Goal: Transaction & Acquisition: Purchase product/service

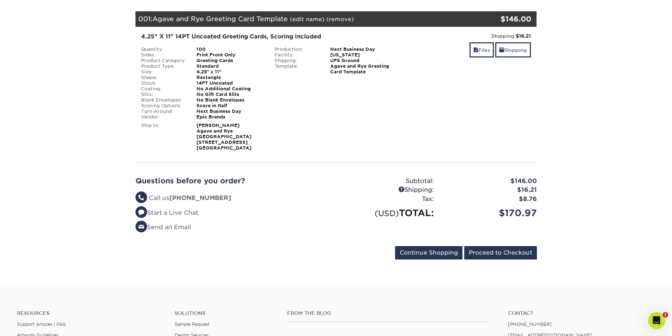
scroll to position [106, 0]
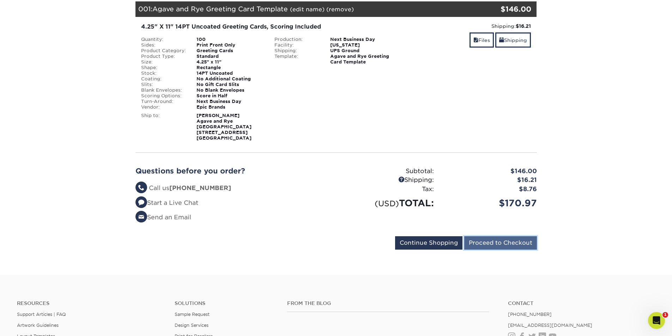
click at [498, 238] on input "Proceed to Checkout" at bounding box center [500, 242] width 73 height 13
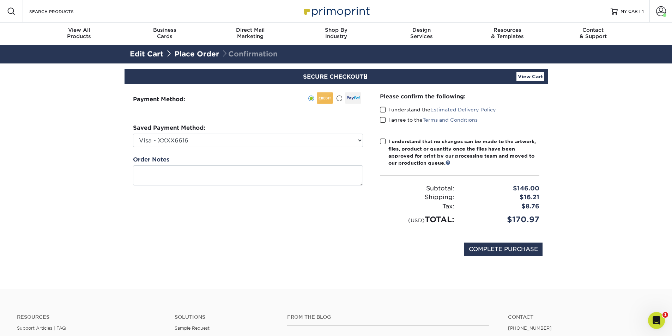
click at [384, 110] on span at bounding box center [383, 110] width 6 height 7
click at [0, 0] on input "I understand the Estimated Delivery Policy" at bounding box center [0, 0] width 0 height 0
click at [384, 120] on span at bounding box center [383, 120] width 6 height 7
click at [0, 0] on input "I agree to the Terms and Conditions" at bounding box center [0, 0] width 0 height 0
click at [517, 249] on input "COMPLETE PURCHASE" at bounding box center [503, 249] width 78 height 13
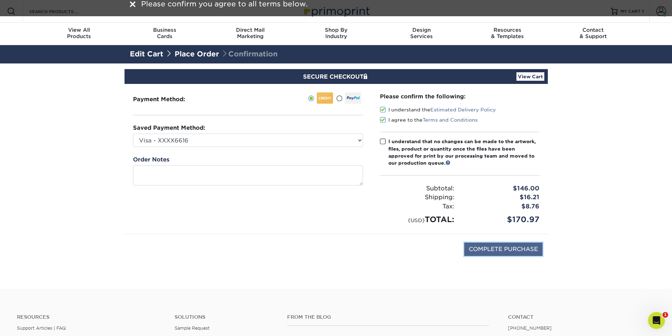
click at [517, 249] on input "COMPLETE PURCHASE" at bounding box center [503, 249] width 78 height 13
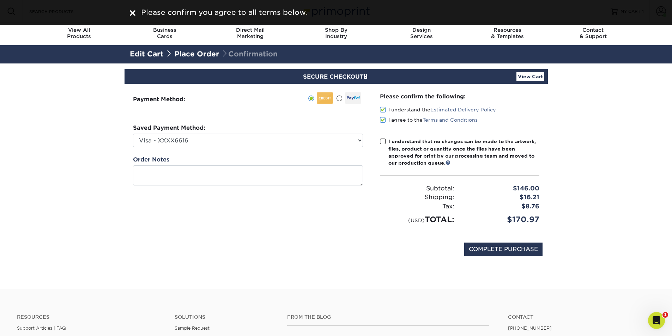
click at [382, 142] on span at bounding box center [383, 141] width 6 height 7
click at [0, 0] on input "I understand that no changes can be made to the artwork, files, product or quan…" at bounding box center [0, 0] width 0 height 0
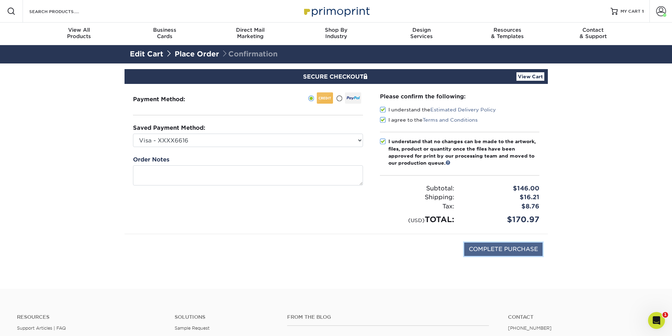
click at [498, 249] on input "COMPLETE PURCHASE" at bounding box center [503, 249] width 78 height 13
type input "PROCESSING, PLEASE WAIT..."
